Goal: Transaction & Acquisition: Purchase product/service

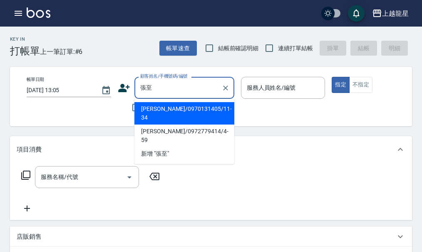
click at [189, 110] on li "[PERSON_NAME]/0970131405/11-34" at bounding box center [184, 113] width 100 height 22
type input "[PERSON_NAME]/0970131405/11-34"
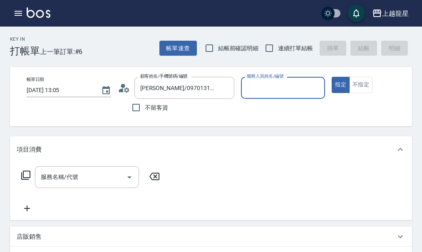
type input "Alisa-10"
click at [57, 182] on div "服務名稱/代號 服務名稱/代號" at bounding box center [87, 177] width 104 height 22
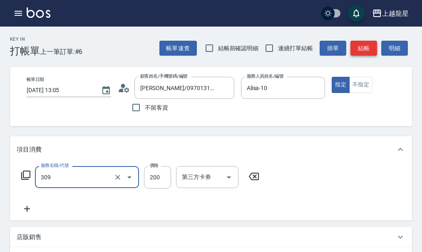
type input "剪髮(國小)(309)"
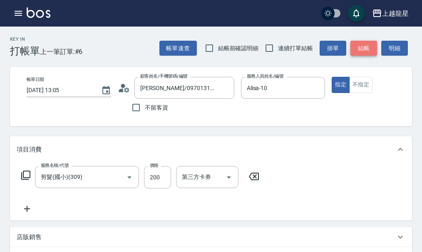
click at [358, 53] on button "結帳" at bounding box center [363, 48] width 27 height 15
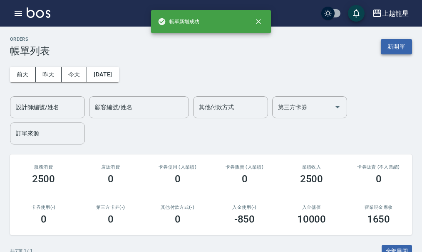
click at [397, 42] on button "新開單" at bounding box center [395, 46] width 31 height 15
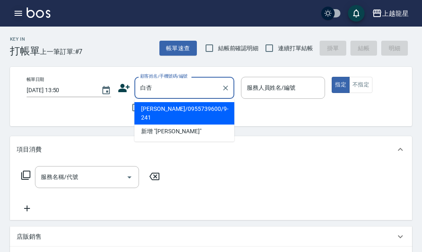
type input "白杏"
click at [15, 15] on icon "button" at bounding box center [18, 13] width 10 height 10
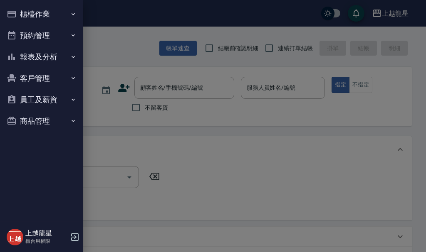
click at [59, 79] on button "客戶管理" at bounding box center [41, 79] width 77 height 22
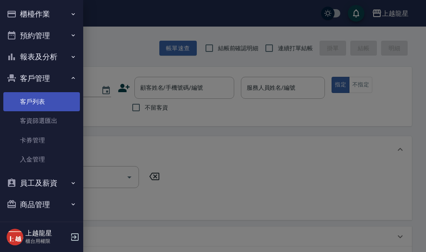
click at [64, 99] on link "客戶列表" at bounding box center [41, 101] width 77 height 19
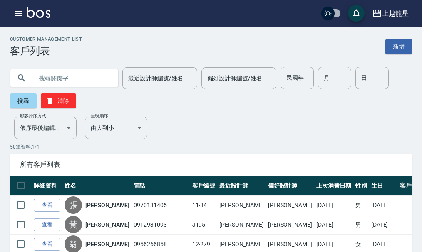
click at [49, 75] on input "text" at bounding box center [72, 78] width 78 height 22
type input "9-241"
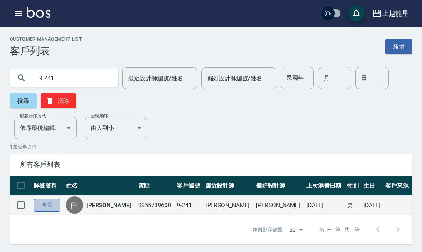
click at [50, 204] on link "查看" at bounding box center [47, 205] width 27 height 13
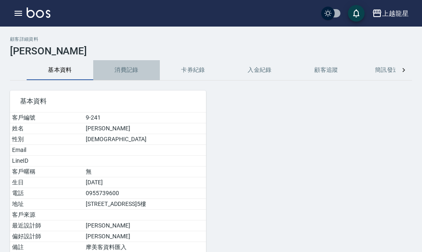
click at [122, 68] on button "消費記錄" at bounding box center [126, 70] width 67 height 20
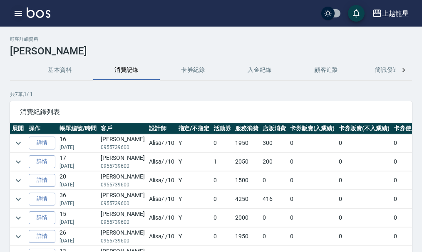
click at [21, 6] on button "button" at bounding box center [18, 13] width 17 height 17
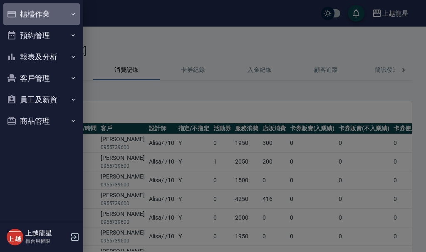
click at [25, 12] on button "櫃檯作業" at bounding box center [41, 14] width 77 height 22
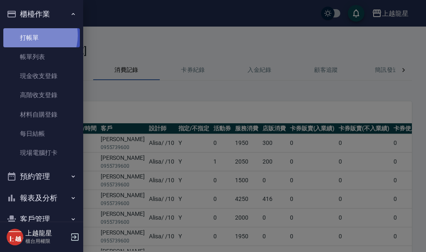
click at [28, 35] on link "打帳單" at bounding box center [41, 37] width 77 height 19
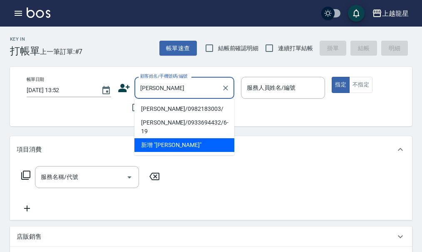
click at [162, 110] on li "[PERSON_NAME]/0982183003/" at bounding box center [184, 109] width 100 height 14
type input "[PERSON_NAME]/0982183003/"
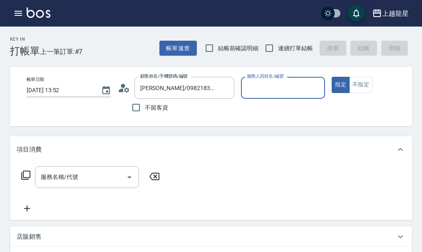
click at [123, 86] on circle at bounding box center [123, 86] width 4 height 4
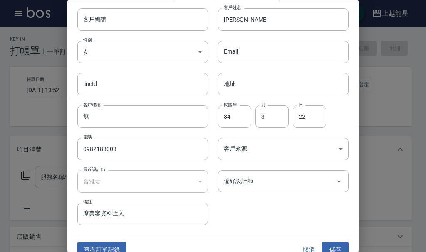
scroll to position [36, 0]
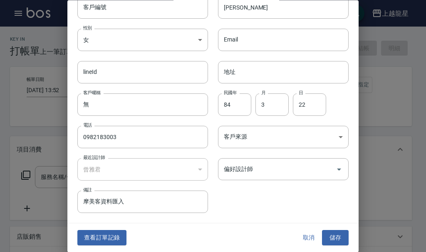
click at [109, 228] on div "查看訂單記錄 取消 儲存" at bounding box center [212, 238] width 291 height 29
click at [108, 237] on button "查看訂單記錄" at bounding box center [101, 238] width 49 height 15
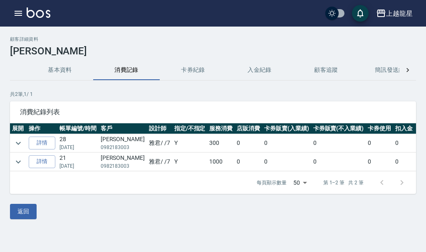
click at [25, 144] on td at bounding box center [18, 143] width 17 height 18
click at [20, 143] on icon "expand row" at bounding box center [18, 143] width 5 height 3
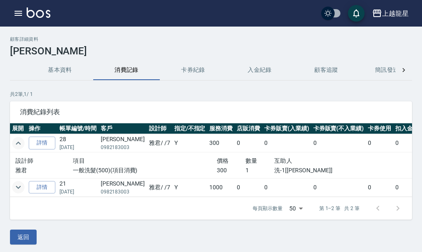
click at [21, 186] on icon "expand row" at bounding box center [18, 188] width 10 height 10
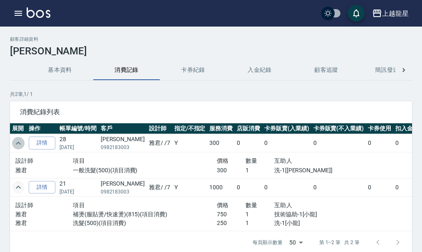
click at [17, 146] on icon "expand row" at bounding box center [18, 143] width 10 height 10
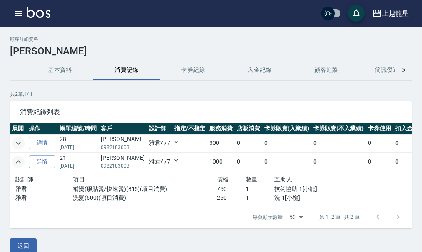
click at [18, 163] on icon "expand row" at bounding box center [18, 162] width 10 height 10
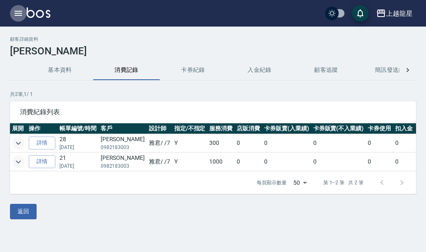
click at [18, 11] on icon "button" at bounding box center [18, 13] width 7 height 5
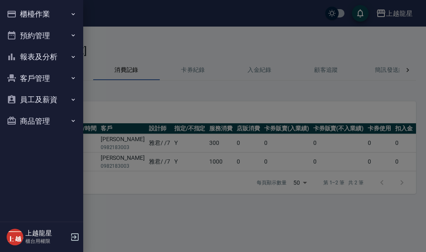
click at [46, 16] on button "櫃檯作業" at bounding box center [41, 14] width 77 height 22
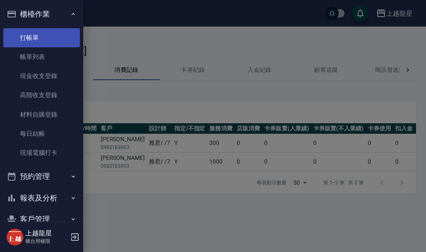
click at [43, 36] on link "打帳單" at bounding box center [41, 37] width 77 height 19
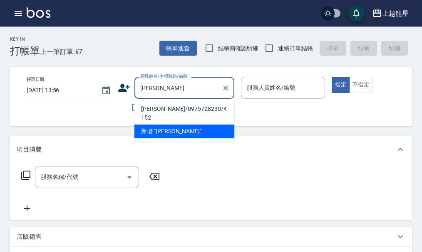
click at [159, 111] on li "[PERSON_NAME]/0975728230/4-152" at bounding box center [184, 113] width 100 height 22
type input "[PERSON_NAME]/0975728230/4-152"
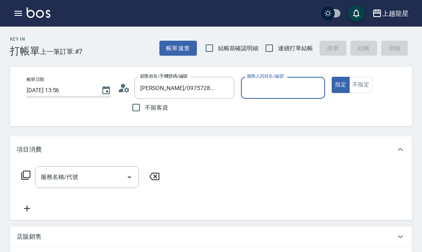
click at [123, 89] on icon at bounding box center [124, 88] width 12 height 12
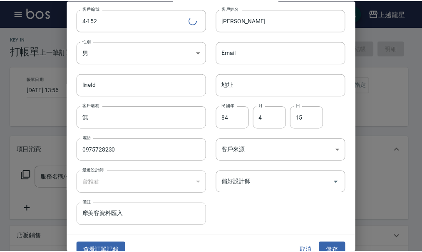
scroll to position [36, 0]
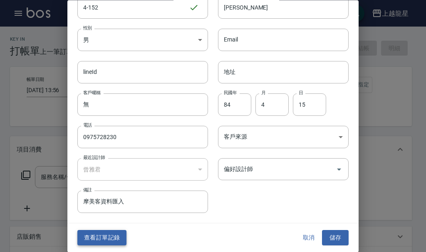
click at [120, 235] on button "查看訂單記錄" at bounding box center [101, 238] width 49 height 15
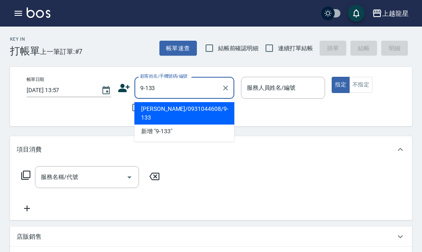
click at [185, 106] on li "[PERSON_NAME]/0931044608/9-133" at bounding box center [184, 113] width 100 height 22
type input "[PERSON_NAME]/0931044608/9-133"
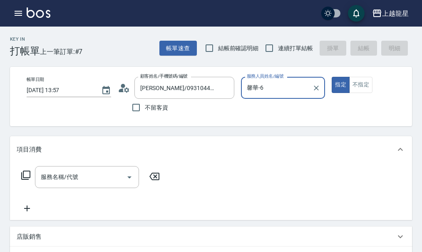
type input "馨華-6"
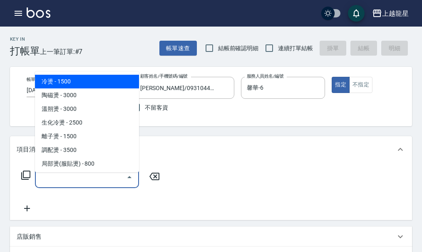
click at [67, 185] on input "服務名稱/代號" at bounding box center [81, 177] width 84 height 15
click at [22, 178] on icon at bounding box center [26, 175] width 10 height 10
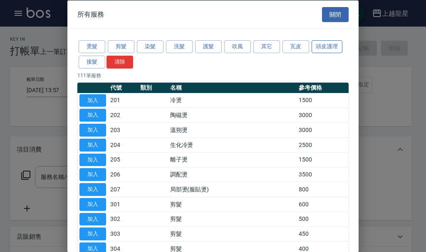
click at [336, 45] on button "頭皮護理" at bounding box center [326, 46] width 31 height 13
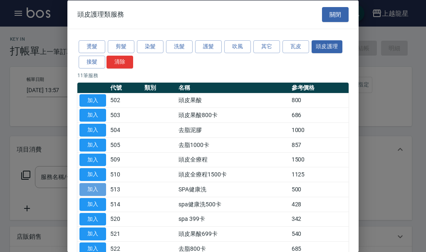
click at [101, 194] on button "加入" at bounding box center [92, 189] width 27 height 13
type input "SPA健康洗(513)"
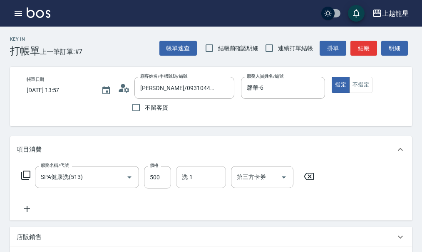
click at [209, 185] on input "洗-1" at bounding box center [201, 177] width 42 height 15
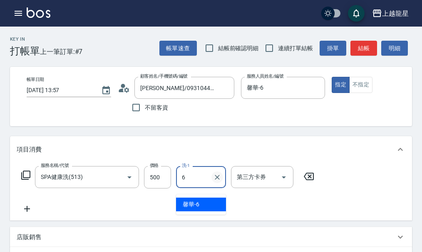
type input "馨華-6"
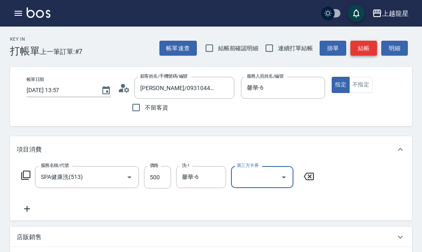
click at [368, 48] on button "結帳" at bounding box center [363, 48] width 27 height 15
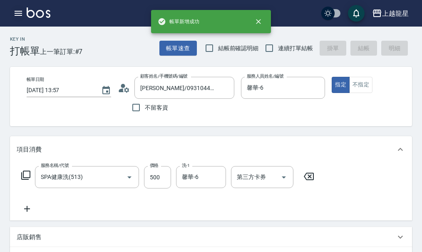
click at [21, 12] on icon "button" at bounding box center [18, 13] width 10 height 10
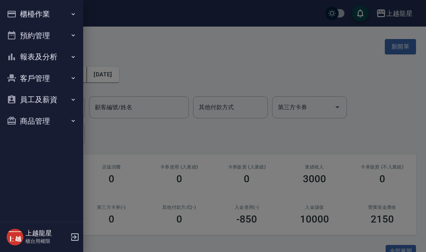
click at [39, 15] on button "櫃檯作業" at bounding box center [41, 14] width 77 height 22
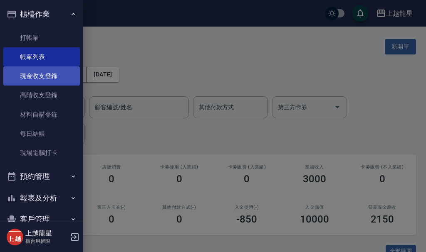
click at [43, 81] on link "現金收支登錄" at bounding box center [41, 76] width 77 height 19
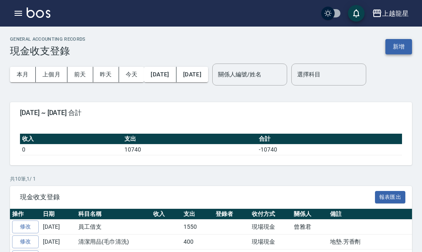
click at [395, 46] on button "新增" at bounding box center [398, 46] width 27 height 15
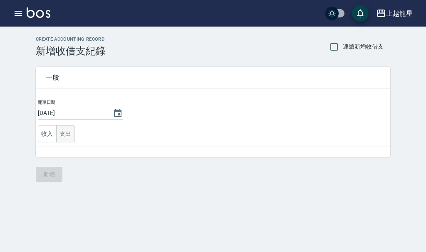
click at [74, 134] on button "支出" at bounding box center [65, 134] width 19 height 17
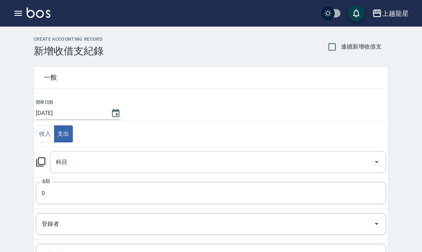
click at [71, 161] on input "科目" at bounding box center [212, 162] width 316 height 15
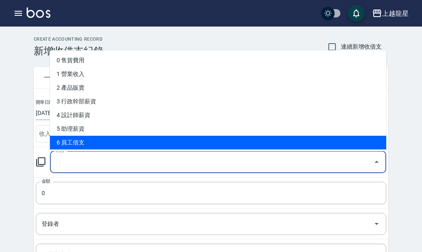
click at [72, 146] on li "6 員工借支" at bounding box center [218, 143] width 336 height 14
type input "6 員工借支"
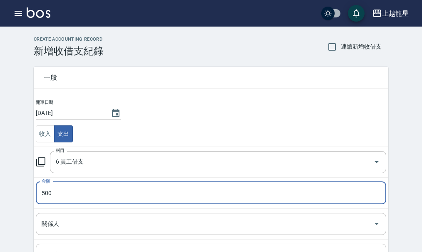
type input "500"
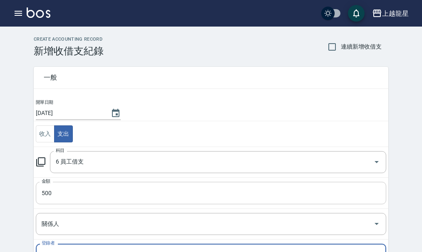
scroll to position [10, 0]
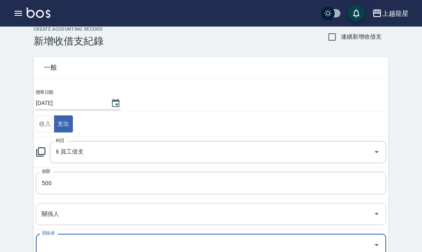
click at [62, 206] on div "關係人" at bounding box center [211, 214] width 350 height 22
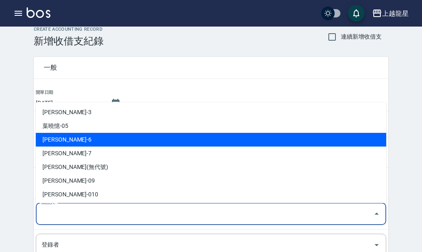
click at [69, 141] on li "[PERSON_NAME]-6" at bounding box center [211, 140] width 350 height 14
type input "[PERSON_NAME]-6"
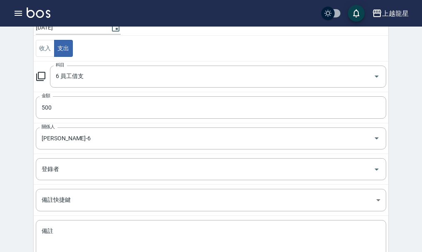
scroll to position [146, 0]
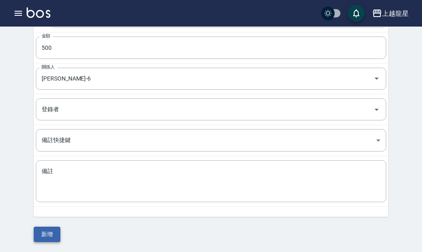
click at [52, 231] on button "新增" at bounding box center [47, 234] width 27 height 15
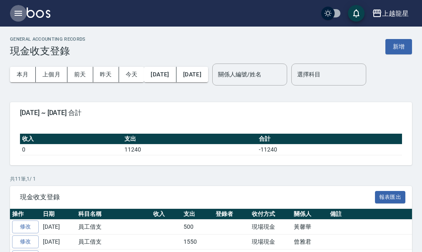
click at [20, 12] on icon "button" at bounding box center [18, 13] width 10 height 10
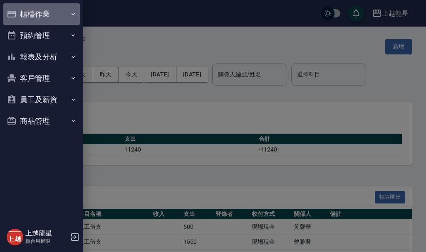
click at [20, 12] on button "櫃檯作業" at bounding box center [41, 14] width 77 height 22
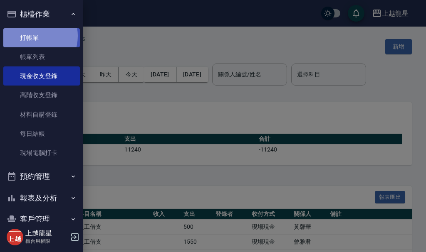
drag, startPoint x: 30, startPoint y: 36, endPoint x: 37, endPoint y: 35, distance: 6.4
click at [30, 36] on link "打帳單" at bounding box center [41, 37] width 77 height 19
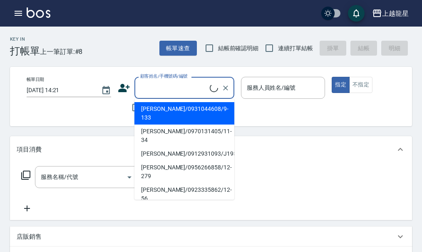
drag, startPoint x: 172, startPoint y: 89, endPoint x: 213, endPoint y: 83, distance: 41.6
click at [173, 89] on input "顧客姓名/手機號碼/編號" at bounding box center [174, 88] width 72 height 15
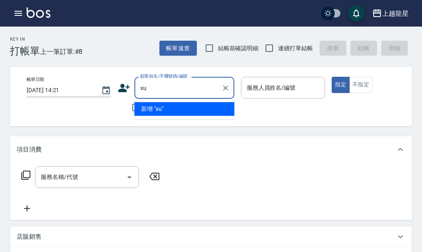
type input "x"
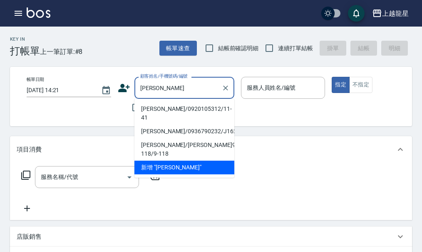
click at [174, 109] on li "[PERSON_NAME]/0920105312/11-41" at bounding box center [184, 113] width 100 height 22
type input "[PERSON_NAME]/0920105312/11-41"
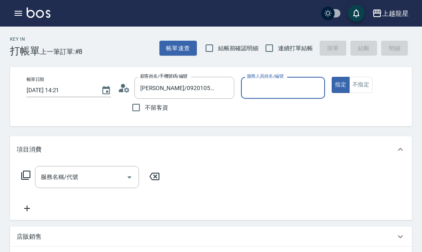
type input "Alisa-10"
click at [121, 84] on icon at bounding box center [124, 88] width 12 height 12
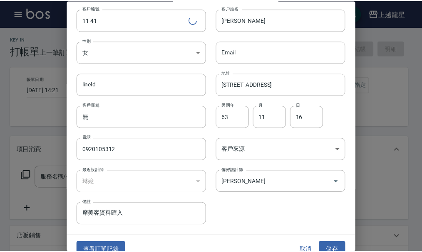
scroll to position [36, 0]
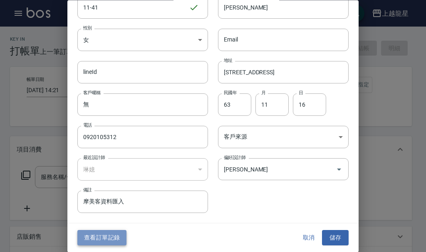
click at [98, 240] on button "查看訂單記錄" at bounding box center [101, 238] width 49 height 15
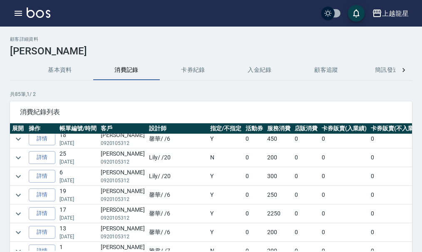
scroll to position [83, 0]
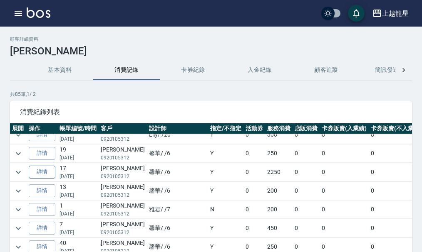
click at [50, 174] on link "詳情" at bounding box center [42, 172] width 27 height 13
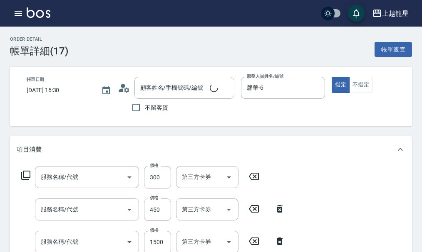
type input "[DATE] 16:30"
type input "馨華-6"
type input "7/34+3/0+12/00=30+30+10+12%+9%"
type input "頭皮隔離(608)"
type input "剪髮(303)"
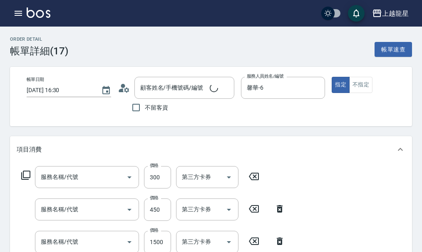
type input "染髮(400)"
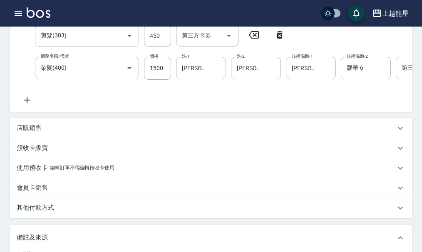
type input "[PERSON_NAME]/0920105312/11-41"
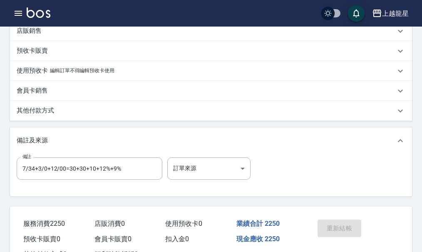
scroll to position [318, 0]
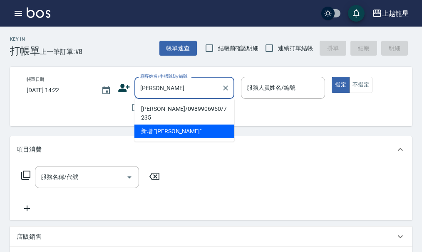
click at [154, 107] on li "[PERSON_NAME]/0989906950/7-235" at bounding box center [184, 113] width 100 height 22
type input "[PERSON_NAME]/0989906950/7-235"
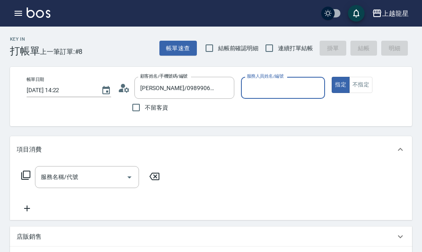
type input "雅君-7"
click at [85, 185] on input "服務名稱/代號" at bounding box center [81, 177] width 84 height 15
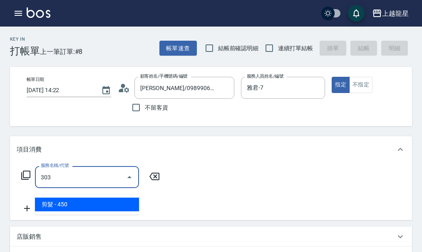
type input "剪髮(303)"
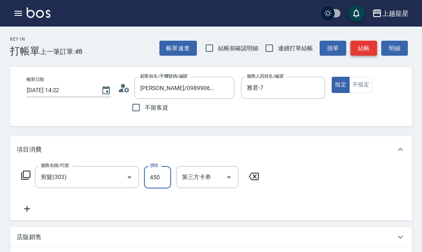
click at [358, 46] on button "結帳" at bounding box center [363, 48] width 27 height 15
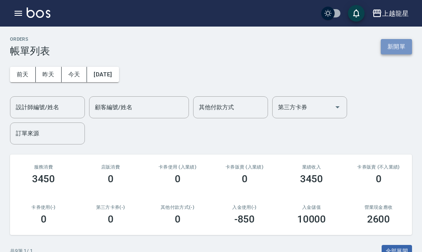
click at [387, 50] on button "新開單" at bounding box center [395, 46] width 31 height 15
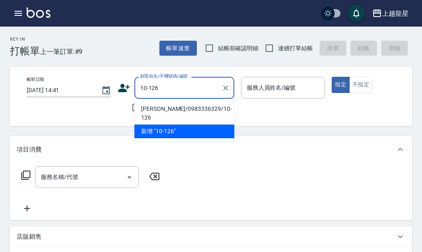
click at [159, 110] on li "[PERSON_NAME]/0983336329/10-126" at bounding box center [184, 113] width 100 height 22
type input "[PERSON_NAME]/0983336329/10-126"
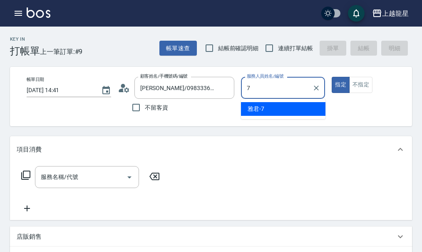
type input "雅君-7"
type button "true"
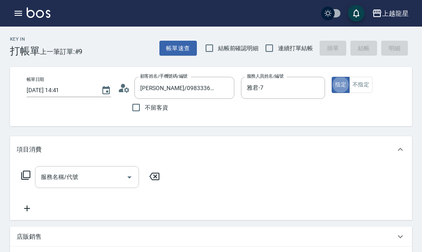
click at [74, 184] on div "服務名稱/代號 服務名稱/代號" at bounding box center [87, 177] width 104 height 22
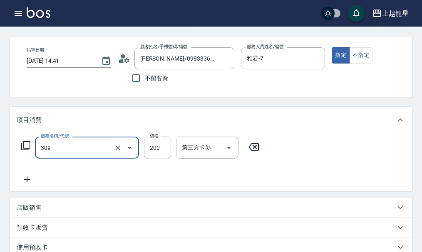
scroll to position [42, 0]
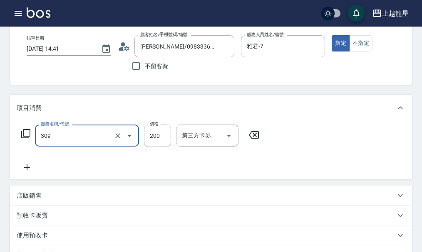
type input "剪髮(國小)(309)"
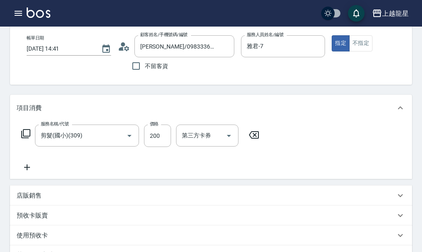
click at [40, 200] on p "店販銷售" at bounding box center [29, 196] width 25 height 9
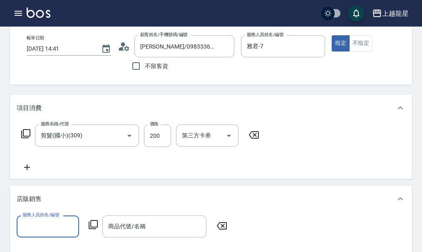
scroll to position [0, 0]
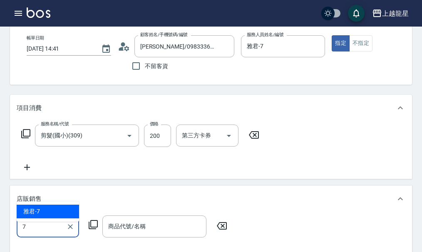
type input "雅君-7"
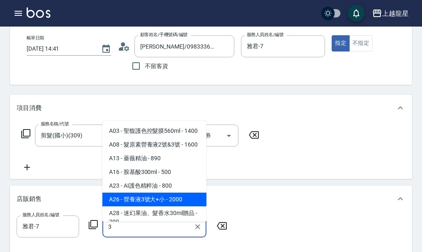
click at [140, 207] on span "A26 - 營養液3號大+小 - 2000" at bounding box center [154, 200] width 104 height 14
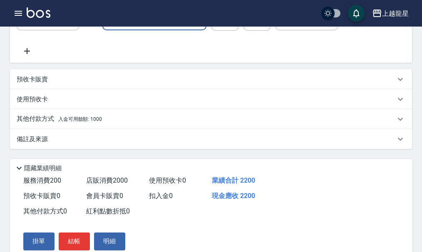
scroll to position [249, 0]
type input "營養液3號大+小"
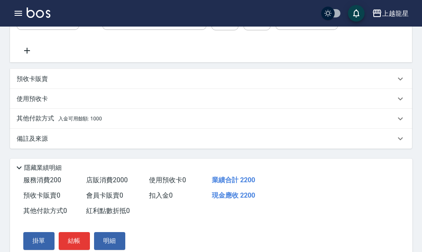
click at [82, 122] on span "入金可用餘額: 1000" at bounding box center [80, 119] width 44 height 6
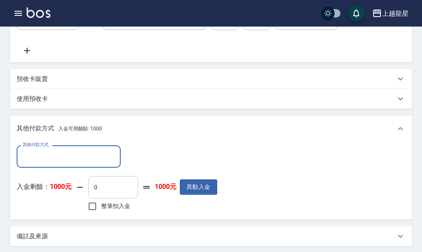
scroll to position [0, 0]
click at [99, 213] on input "整筆扣入金" at bounding box center [92, 206] width 17 height 17
checkbox input "true"
type input "1000"
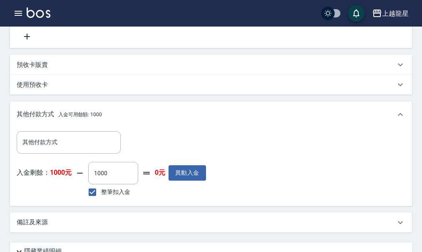
scroll to position [388, 0]
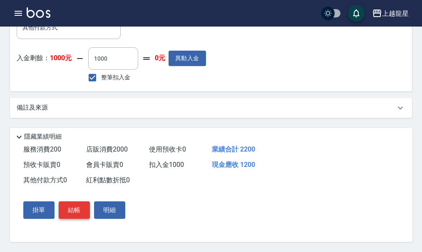
click at [77, 213] on button "結帳" at bounding box center [74, 210] width 31 height 17
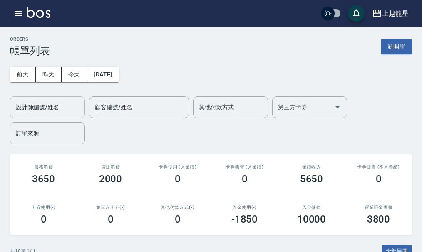
drag, startPoint x: 37, startPoint y: 106, endPoint x: 40, endPoint y: 98, distance: 8.7
click at [40, 98] on div "設計師編號/姓名" at bounding box center [47, 107] width 75 height 22
click at [13, 9] on icon "button" at bounding box center [18, 13] width 10 height 10
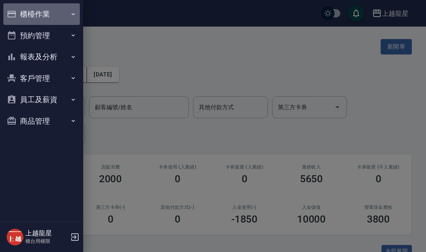
click at [13, 9] on button "櫃檯作業" at bounding box center [41, 14] width 77 height 22
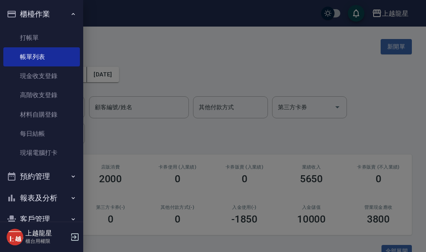
click at [22, 164] on ul "打帳單 帳單列表 現金收支登錄 高階收支登錄 材料自購登錄 每日結帳 現場電腦打卡" at bounding box center [41, 95] width 77 height 141
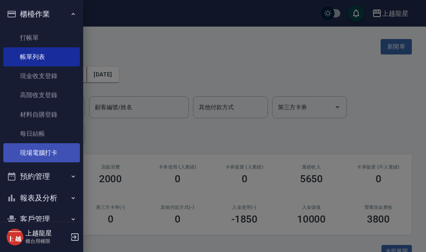
click at [23, 161] on link "現場電腦打卡" at bounding box center [41, 152] width 77 height 19
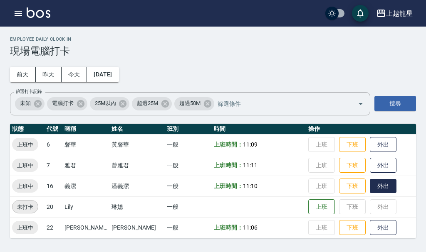
click at [373, 190] on button "外出" at bounding box center [383, 186] width 27 height 15
click at [19, 13] on icon "button" at bounding box center [18, 13] width 7 height 5
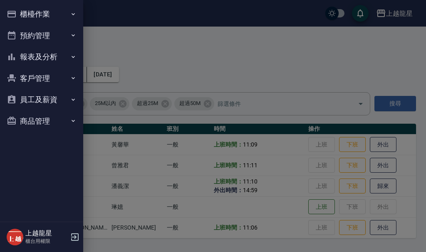
click at [39, 9] on button "櫃檯作業" at bounding box center [41, 14] width 77 height 22
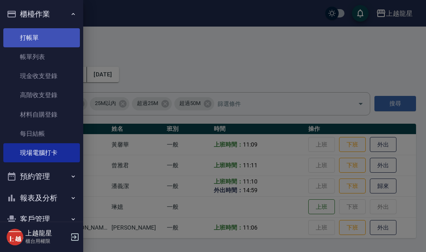
click at [45, 40] on link "打帳單" at bounding box center [41, 37] width 77 height 19
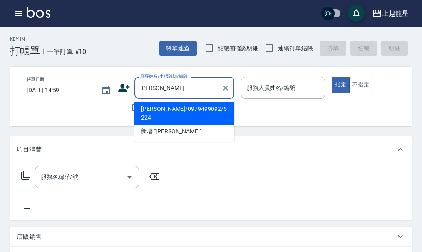
click at [148, 106] on li "[PERSON_NAME]/0979499092/5-224" at bounding box center [184, 113] width 100 height 22
type input "[PERSON_NAME]/0979499092/5-224"
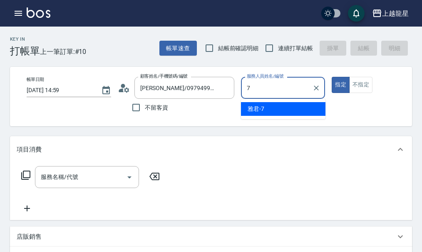
type input "雅君-7"
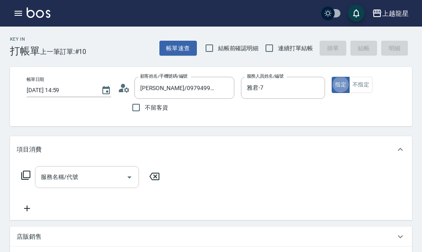
type button "true"
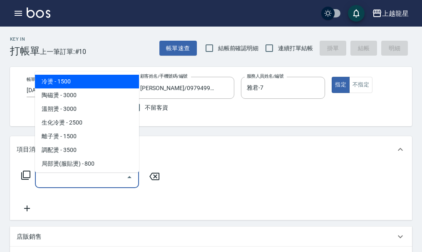
click at [58, 178] on div "服務名稱/代號 服務名稱/代號" at bounding box center [87, 177] width 104 height 22
click at [64, 81] on span "冷燙 - 1500" at bounding box center [87, 82] width 104 height 14
type input "冷燙(201)"
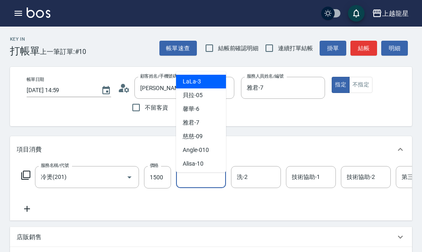
click at [195, 185] on input "洗-1" at bounding box center [201, 177] width 42 height 15
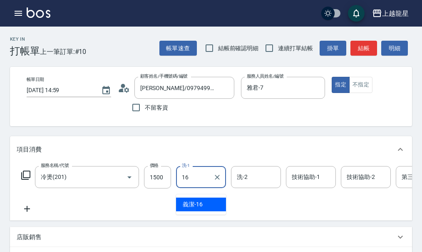
type input "義潔-16"
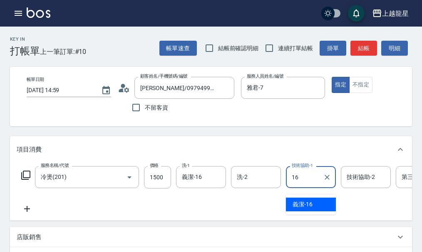
type input "義潔-16"
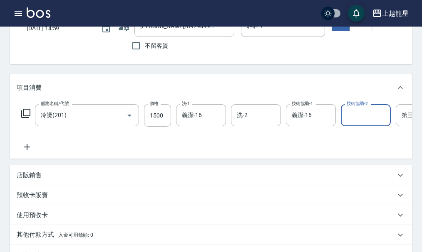
scroll to position [125, 0]
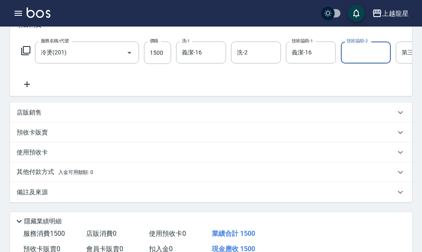
click at [46, 200] on div "備註及來源" at bounding box center [211, 193] width 402 height 20
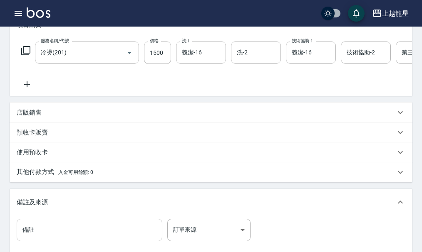
click at [56, 238] on input "備註" at bounding box center [90, 230] width 146 height 22
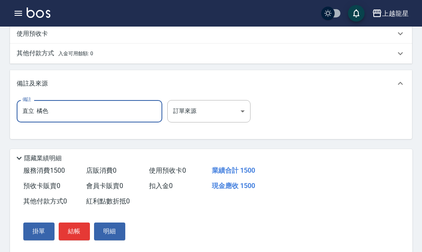
scroll to position [282, 0]
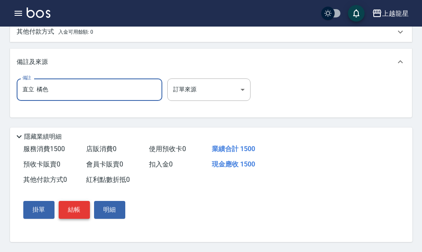
type input "直立 橘色"
click at [82, 208] on button "結帳" at bounding box center [74, 209] width 31 height 17
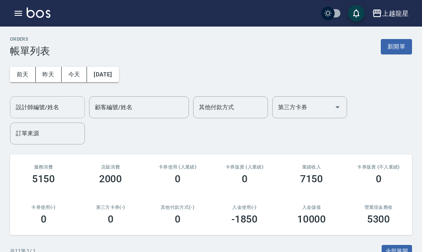
click at [69, 113] on input "設計師編號/姓名" at bounding box center [47, 107] width 67 height 15
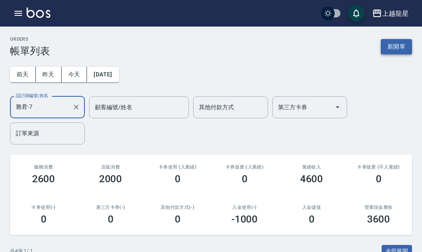
type input "雅君-7"
click at [408, 52] on button "新開單" at bounding box center [395, 46] width 31 height 15
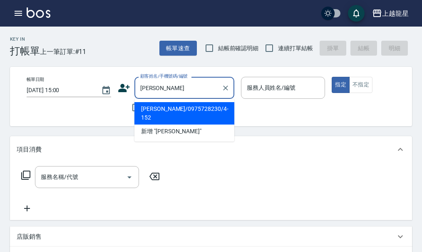
click at [158, 105] on li "[PERSON_NAME]/0975728230/4-152" at bounding box center [184, 113] width 100 height 22
type input "[PERSON_NAME]/0975728230/4-152"
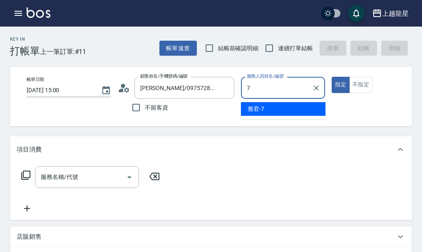
type input "雅君-7"
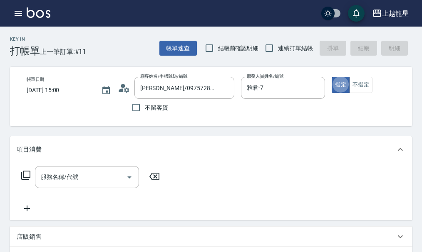
type button "true"
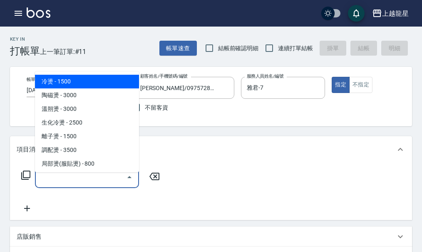
click at [69, 183] on div "服務名稱/代號 服務名稱/代號" at bounding box center [87, 177] width 104 height 22
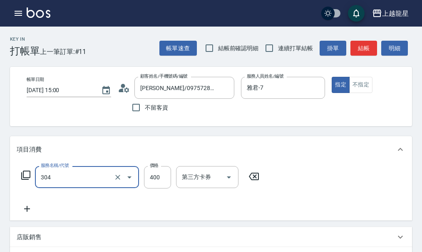
type input "剪髮(304)"
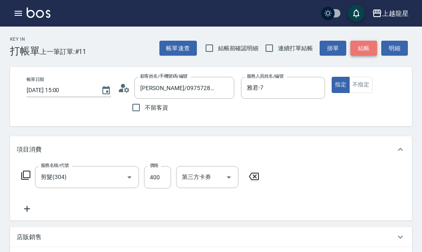
click at [359, 48] on button "結帳" at bounding box center [363, 48] width 27 height 15
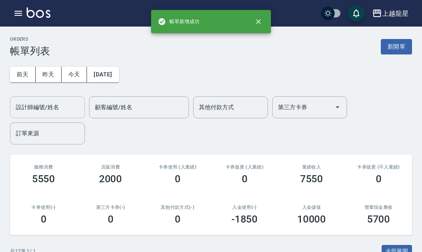
click at [70, 114] on input "設計師編號/姓名" at bounding box center [47, 107] width 67 height 15
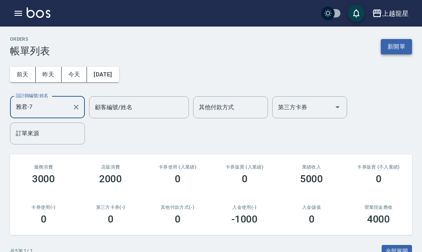
type input "雅君-7"
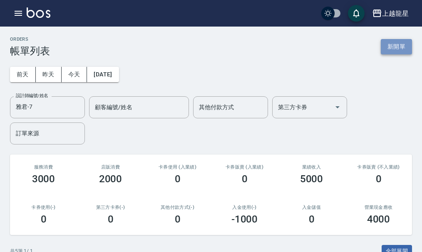
click at [388, 40] on button "新開單" at bounding box center [395, 46] width 31 height 15
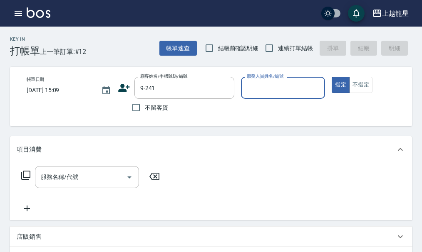
type input "[PERSON_NAME]/0955739600/9-241"
type input "Alisa-10"
click at [90, 179] on input "服務名稱/代號" at bounding box center [81, 177] width 84 height 15
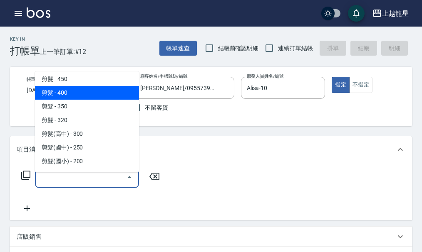
scroll to position [166, 0]
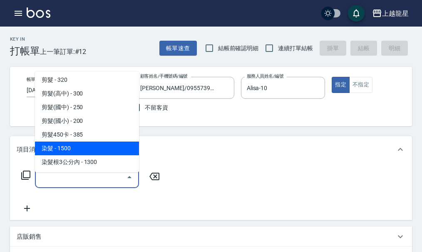
click at [85, 147] on span "染髮 - 1500" at bounding box center [87, 149] width 104 height 14
type input "染髮(400)"
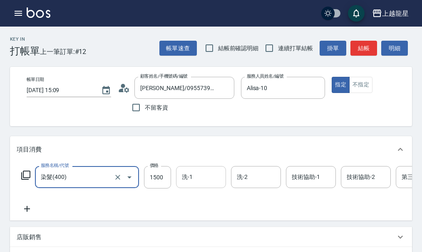
click at [199, 188] on div "洗-1" at bounding box center [201, 177] width 50 height 22
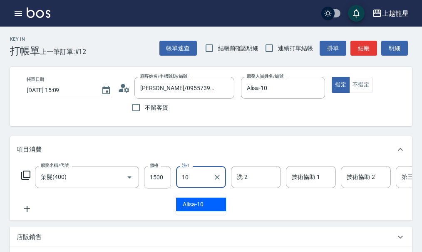
type input "Alisa-10"
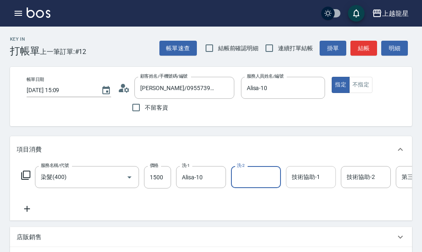
click at [307, 181] on div "技術協助-1 技術協助-1" at bounding box center [311, 177] width 50 height 22
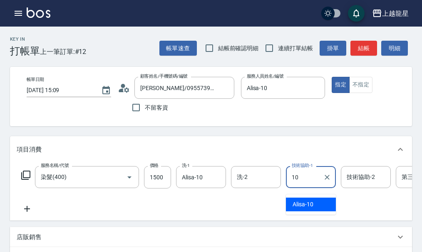
type input "Alisa-10"
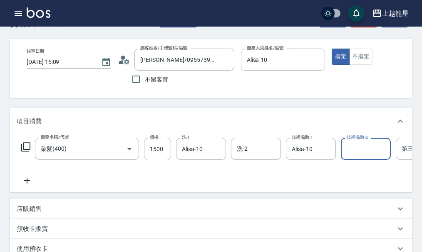
scroll to position [42, 0]
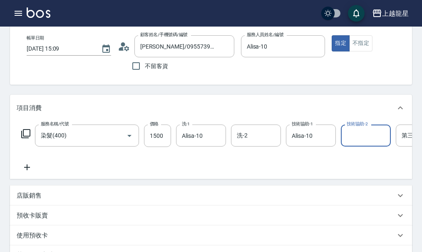
click at [27, 170] on icon at bounding box center [27, 168] width 6 height 6
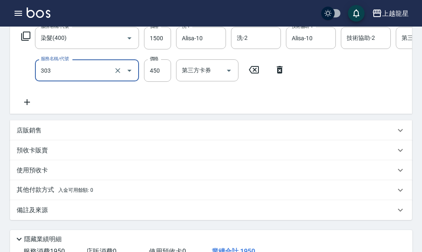
scroll to position [125, 0]
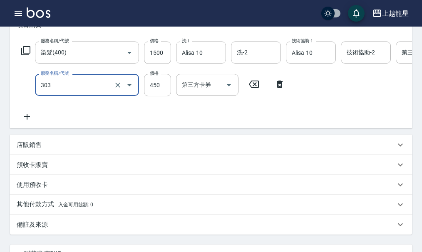
type input "剪髮(303)"
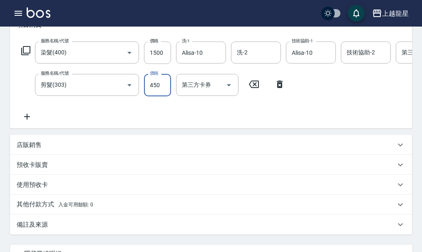
click at [41, 150] on p "店販銷售" at bounding box center [29, 145] width 25 height 9
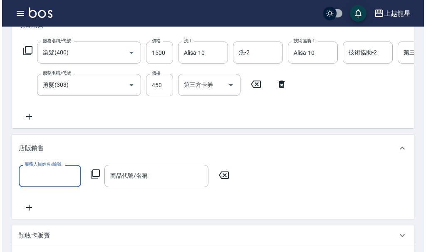
scroll to position [0, 0]
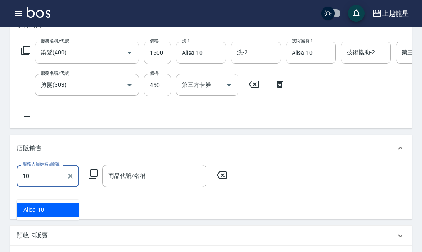
type input "Alisa-10"
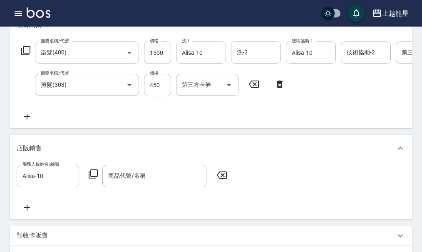
click at [95, 179] on icon at bounding box center [93, 174] width 10 height 10
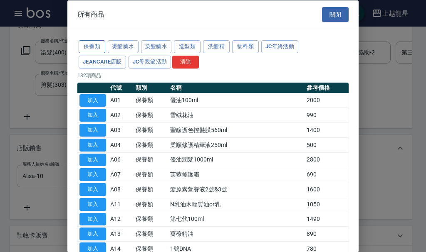
click at [95, 44] on button "保養類" at bounding box center [92, 46] width 27 height 13
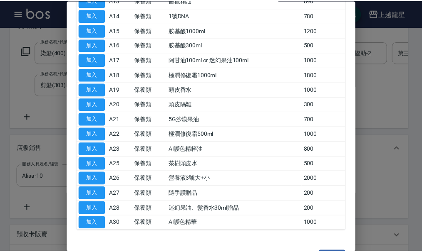
scroll to position [258, 0]
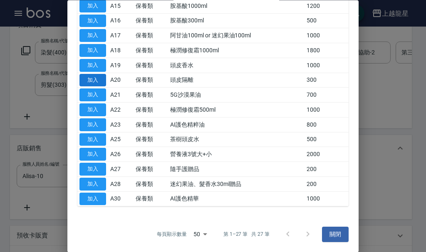
click at [96, 78] on button "加入" at bounding box center [92, 80] width 27 height 13
type input "頭皮隔離"
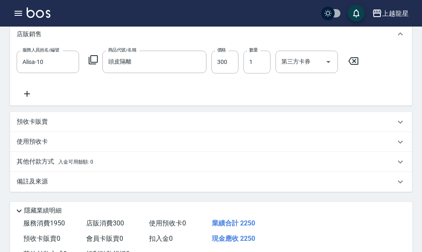
scroll to position [329, 0]
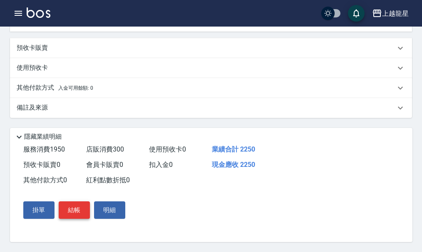
click at [74, 210] on button "結帳" at bounding box center [74, 210] width 31 height 17
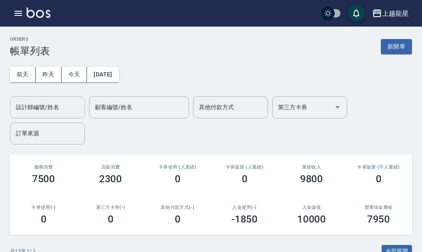
click at [77, 110] on input "設計師編號/姓名" at bounding box center [47, 107] width 67 height 15
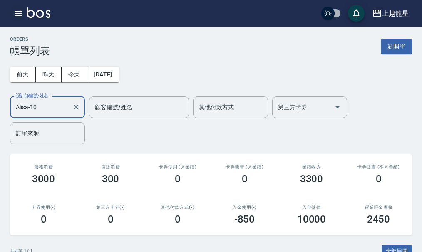
type input "Alisa-10"
click at [17, 14] on icon "button" at bounding box center [18, 13] width 7 height 5
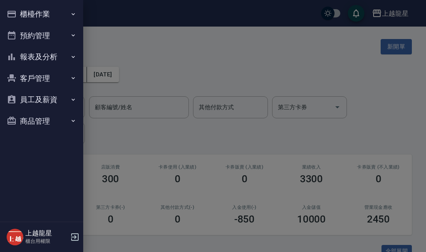
click at [21, 15] on button "櫃檯作業" at bounding box center [41, 14] width 77 height 22
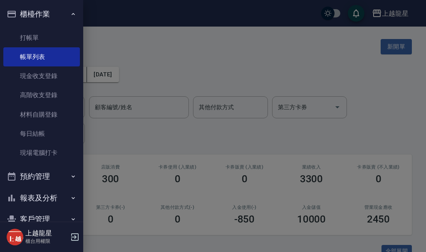
drag, startPoint x: 170, startPoint y: 76, endPoint x: 176, endPoint y: 72, distance: 6.7
click at [175, 73] on div at bounding box center [213, 126] width 426 height 252
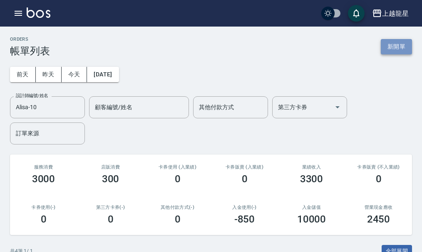
click at [400, 44] on button "新開單" at bounding box center [395, 46] width 31 height 15
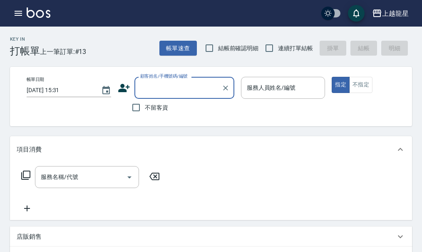
click at [166, 95] on input "顧客姓名/手機號碼/編號" at bounding box center [178, 88] width 80 height 15
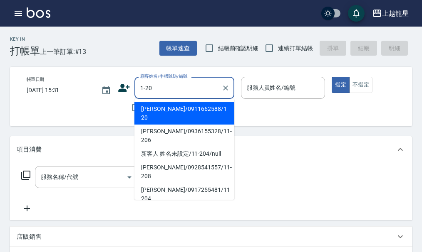
click at [153, 114] on li "[PERSON_NAME]/0911662588/1-20" at bounding box center [184, 113] width 100 height 22
type input "[PERSON_NAME]/0911662588/1-20"
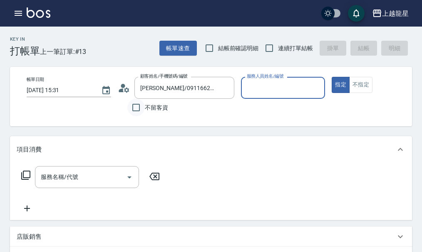
type input "馨華-6"
click at [124, 87] on circle at bounding box center [123, 86] width 4 height 4
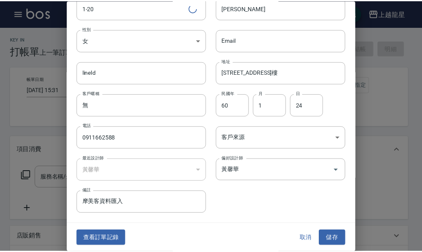
scroll to position [36, 0]
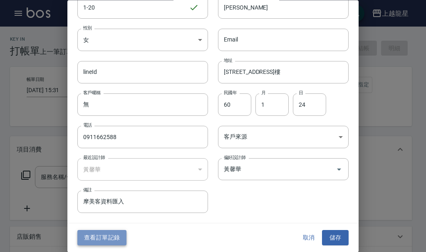
click at [114, 237] on button "查看訂單記錄" at bounding box center [101, 238] width 49 height 15
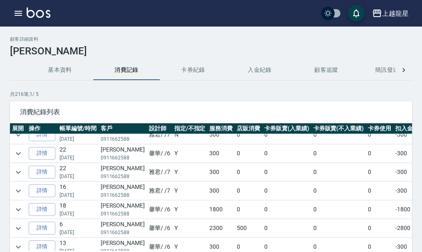
scroll to position [125, 0]
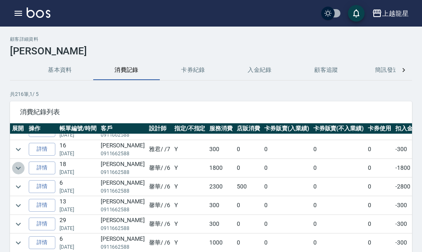
click at [19, 169] on icon "expand row" at bounding box center [18, 168] width 5 height 3
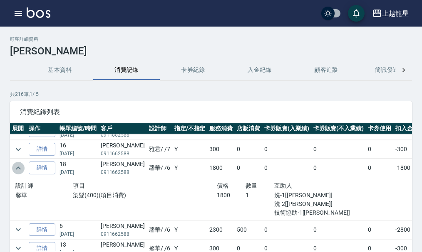
click at [19, 169] on icon "expand row" at bounding box center [18, 168] width 10 height 10
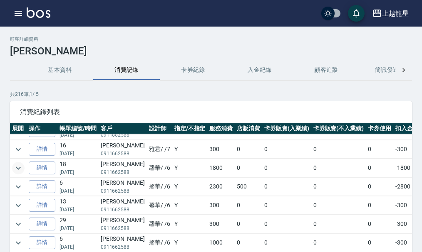
scroll to position [166, 0]
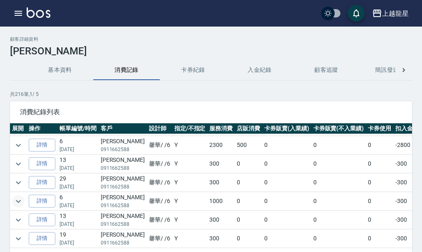
click at [18, 199] on icon "expand row" at bounding box center [18, 202] width 10 height 10
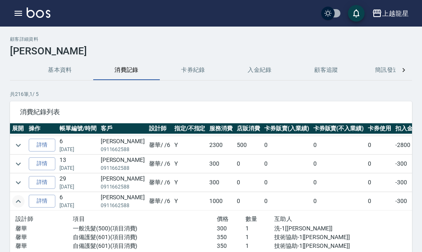
scroll to position [208, 0]
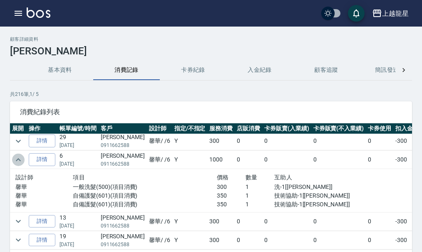
click at [20, 160] on icon "expand row" at bounding box center [18, 159] width 5 height 3
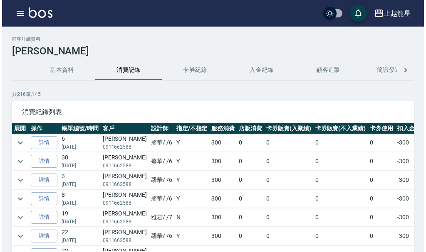
scroll to position [0, 0]
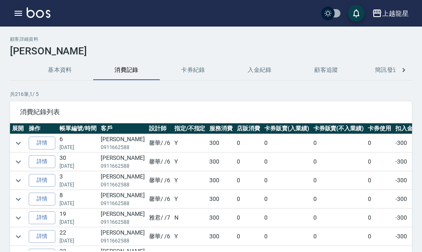
click at [17, 10] on icon "button" at bounding box center [18, 13] width 10 height 10
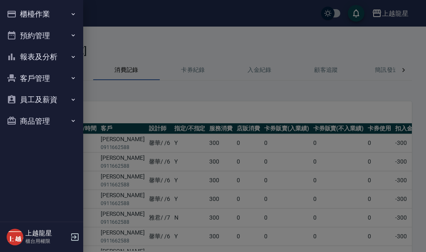
click at [26, 13] on div "櫃檯作業 打帳單 帳單列表 現金收支登錄 高階收支登錄 材料自購登錄 每日結帳 現場電腦打卡 預約管理 預約管理 單日預約紀錄 單週預約紀錄 報表及分析 報表…" at bounding box center [41, 126] width 83 height 252
click at [41, 8] on button "櫃檯作業" at bounding box center [41, 14] width 77 height 22
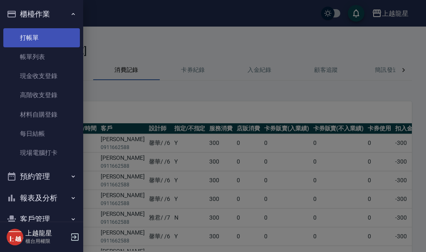
click at [37, 38] on link "打帳單" at bounding box center [41, 37] width 77 height 19
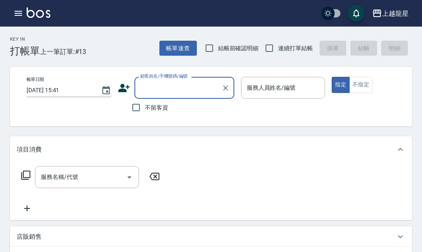
click at [151, 90] on input "顧客姓名/手機號碼/編號" at bounding box center [178, 88] width 80 height 15
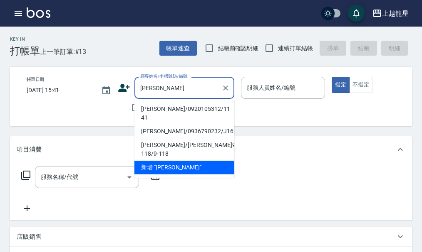
click at [200, 115] on li "[PERSON_NAME]/0920105312/11-41" at bounding box center [184, 113] width 100 height 22
type input "[PERSON_NAME]/0920105312/11-41"
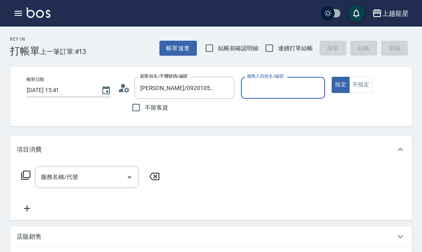
type input "Alisa-10"
click at [127, 91] on icon at bounding box center [126, 89] width 5 height 5
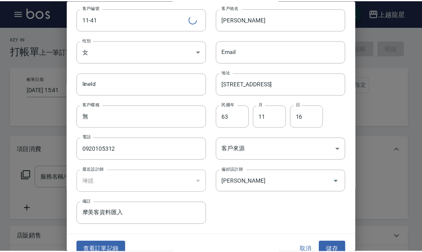
scroll to position [36, 0]
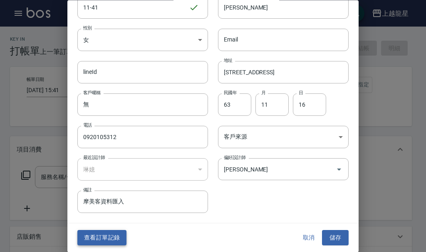
click at [115, 236] on button "查看訂單記錄" at bounding box center [101, 238] width 49 height 15
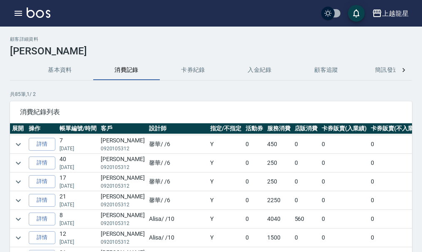
scroll to position [166, 0]
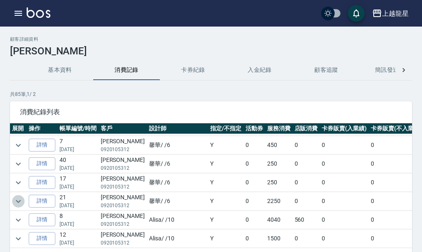
drag, startPoint x: 20, startPoint y: 199, endPoint x: 97, endPoint y: 182, distance: 79.3
click at [20, 199] on icon "expand row" at bounding box center [18, 202] width 10 height 10
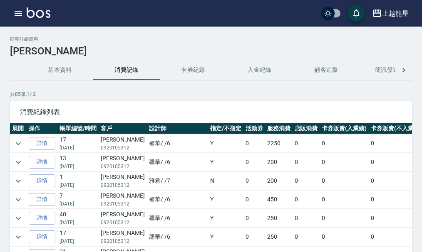
scroll to position [0, 0]
click at [22, 12] on icon "button" at bounding box center [18, 13] width 10 height 10
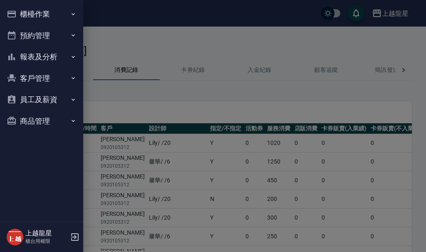
click at [22, 12] on button "櫃檯作業" at bounding box center [41, 14] width 77 height 22
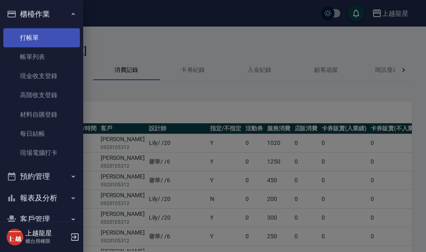
click at [34, 41] on link "打帳單" at bounding box center [41, 37] width 77 height 19
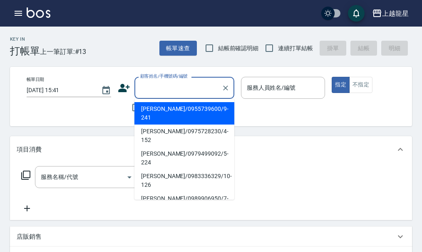
click at [174, 86] on input "顧客姓名/手機號碼/編號" at bounding box center [178, 88] width 80 height 15
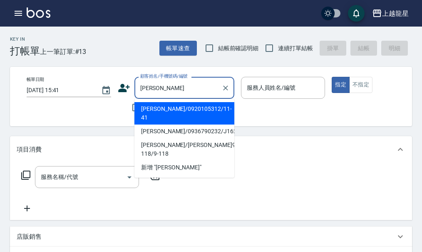
click at [170, 110] on li "[PERSON_NAME]/0920105312/11-41" at bounding box center [184, 113] width 100 height 22
type input "[PERSON_NAME]/0920105312/11-41"
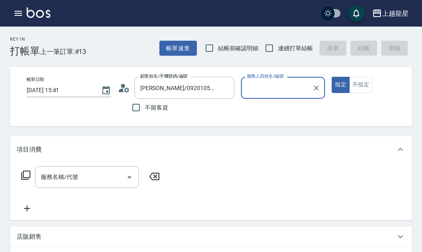
type input "Alisa-10"
click at [314, 88] on icon "Clear" at bounding box center [316, 88] width 8 height 8
click at [295, 93] on input "服務人員姓名/編號" at bounding box center [283, 88] width 77 height 15
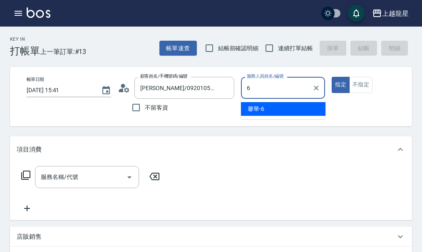
type input "馨華-6"
type button "true"
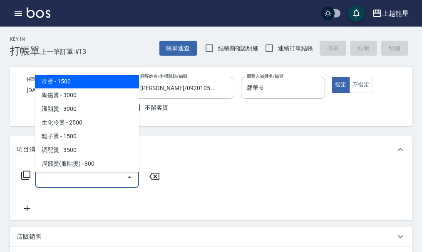
click at [107, 185] on input "服務名稱/代號" at bounding box center [81, 177] width 84 height 15
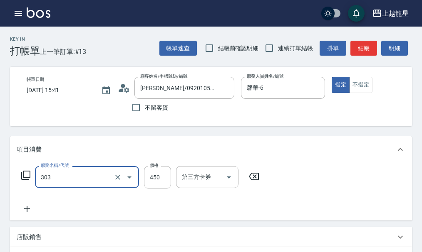
type input "剪髮(303)"
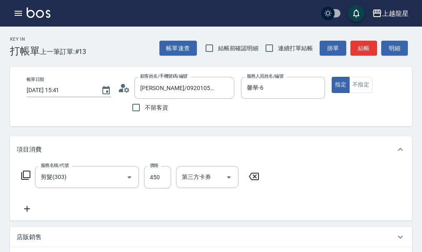
click at [23, 180] on icon at bounding box center [25, 175] width 9 height 9
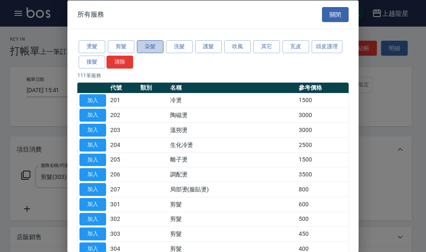
click at [148, 47] on button "染髮" at bounding box center [150, 46] width 27 height 13
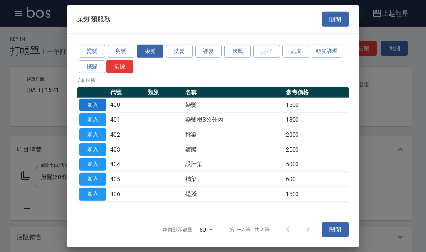
click at [96, 101] on button "加入" at bounding box center [92, 105] width 27 height 13
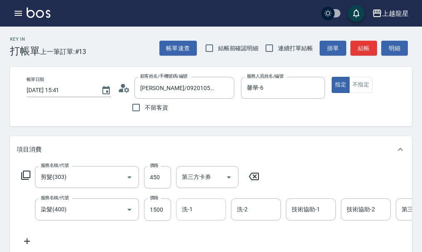
click at [200, 217] on input "洗-1" at bounding box center [201, 210] width 42 height 15
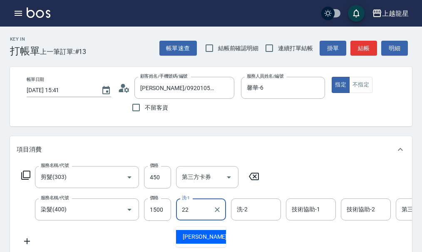
type input "[PERSON_NAME]-22"
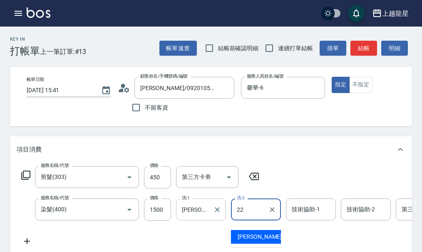
type input "[PERSON_NAME]-22"
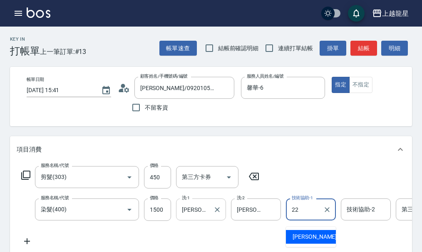
type input "[PERSON_NAME]-22"
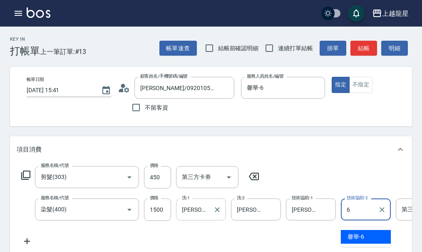
type input "馨華-6"
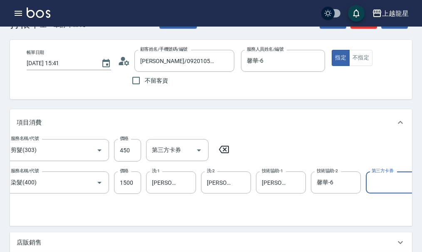
scroll to position [42, 0]
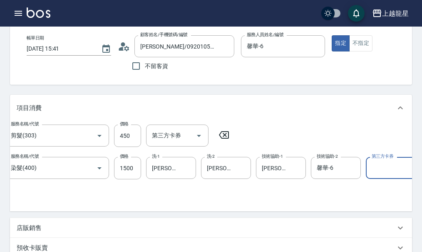
click at [98, 212] on div "服務名稱/代號 剪髮(303) 服務名稱/代號 價格 450 價格 第三方卡券 第三方卡券 服務名稱/代號 染髮(400) 服務名稱/代號 價格 1500 價…" at bounding box center [211, 166] width 402 height 90
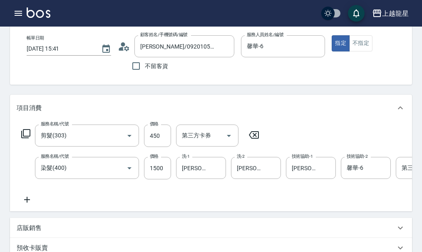
click at [26, 138] on icon at bounding box center [25, 133] width 9 height 9
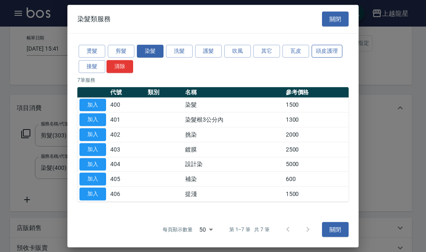
click at [333, 52] on button "頭皮護理" at bounding box center [326, 51] width 31 height 13
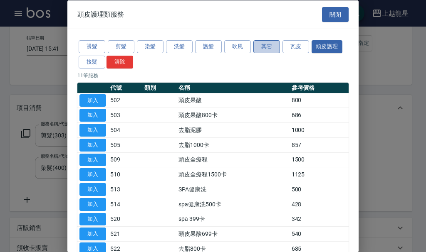
click at [267, 48] on button "其它" at bounding box center [266, 46] width 27 height 13
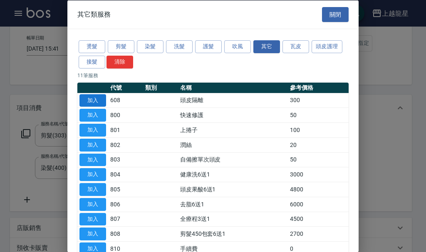
click at [91, 99] on button "加入" at bounding box center [92, 100] width 27 height 13
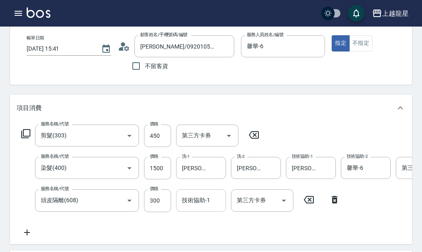
click at [206, 210] on div "技術協助-1 技術協助-1" at bounding box center [201, 201] width 50 height 22
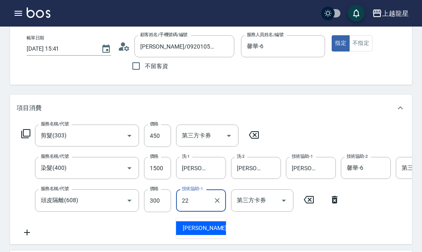
type input "[PERSON_NAME]-22"
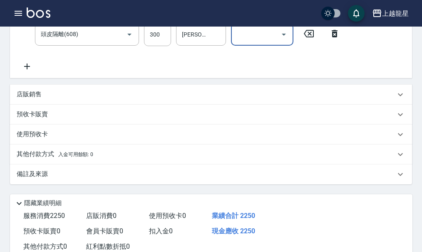
scroll to position [291, 0]
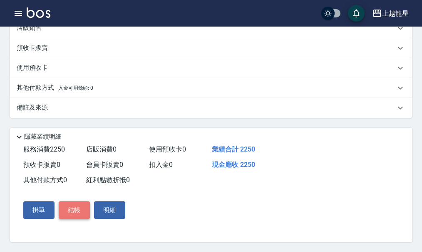
click at [73, 209] on button "結帳" at bounding box center [74, 210] width 31 height 17
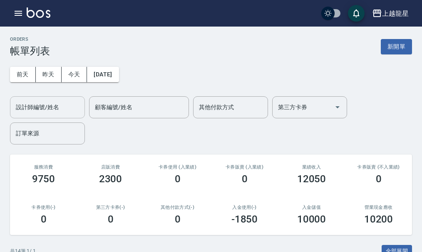
click at [62, 116] on div "設計師編號/姓名" at bounding box center [47, 107] width 75 height 22
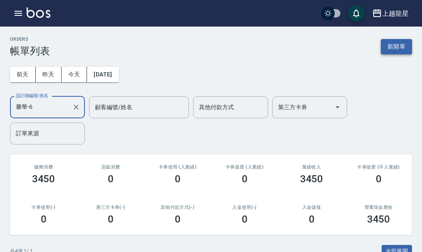
type input "馨華-6"
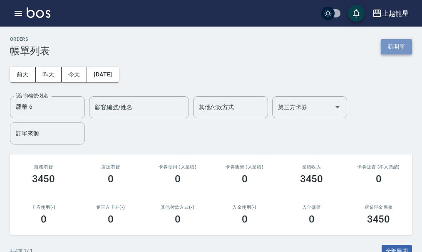
click at [398, 47] on button "新開單" at bounding box center [395, 46] width 31 height 15
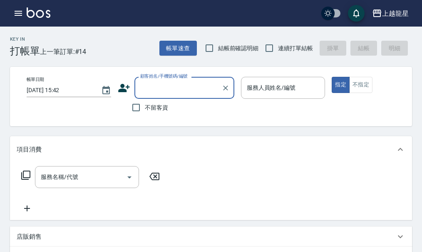
click at [146, 106] on span "不留客資" at bounding box center [156, 108] width 23 height 9
click at [145, 106] on input "不留客資" at bounding box center [135, 107] width 17 height 17
checkbox input "true"
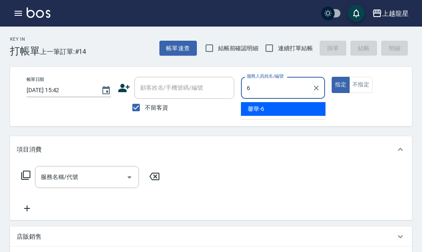
type input "馨華-6"
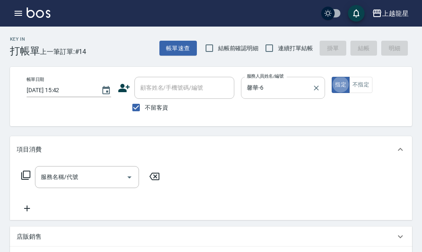
type button "true"
click at [355, 82] on button "不指定" at bounding box center [360, 85] width 23 height 16
click at [67, 182] on div "服務名稱/代號 服務名稱/代號" at bounding box center [87, 177] width 104 height 22
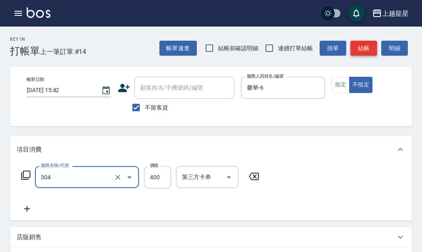
type input "剪髮(304)"
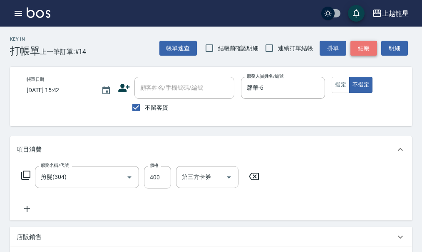
click at [369, 46] on button "結帳" at bounding box center [363, 48] width 27 height 15
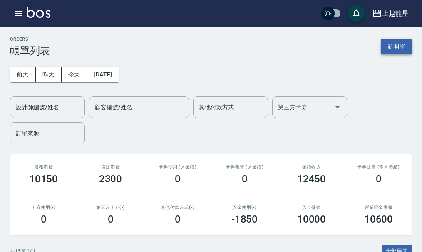
click at [391, 45] on button "新開單" at bounding box center [395, 46] width 31 height 15
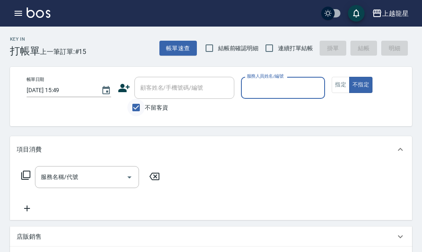
click at [134, 108] on input "不留客資" at bounding box center [135, 107] width 17 height 17
checkbox input "false"
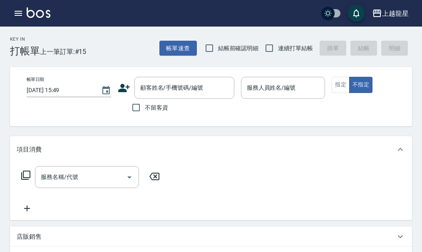
click at [15, 11] on icon "button" at bounding box center [18, 13] width 7 height 5
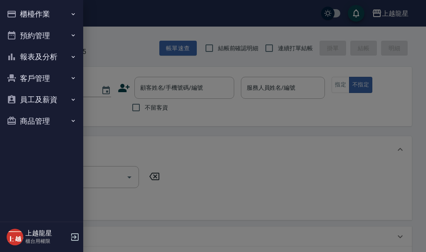
click at [15, 11] on icon "button" at bounding box center [11, 14] width 8 height 7
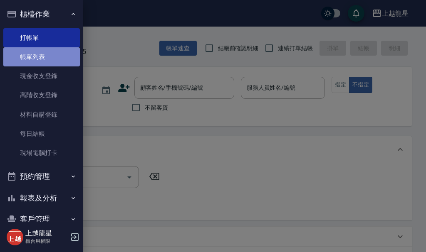
click at [52, 59] on link "帳單列表" at bounding box center [41, 56] width 77 height 19
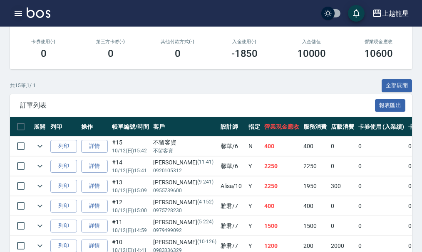
scroll to position [166, 0]
